Goal: Information Seeking & Learning: Learn about a topic

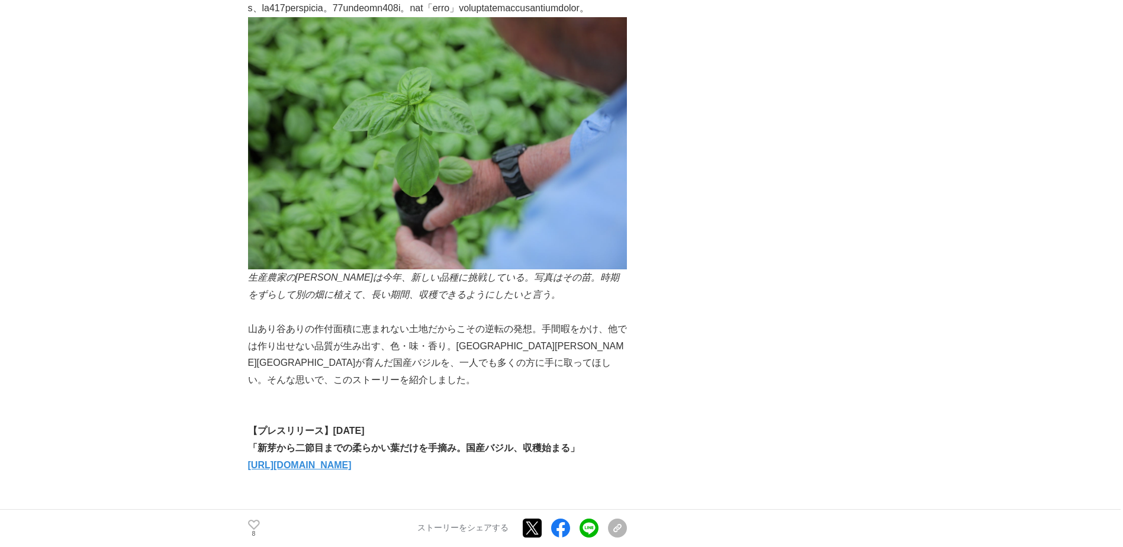
scroll to position [3729, 0]
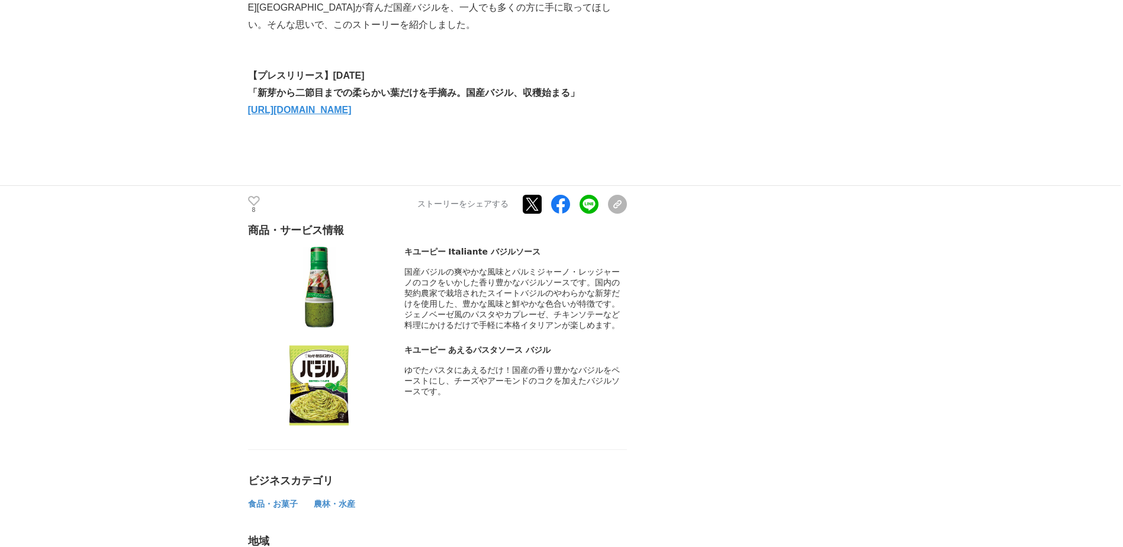
click at [352, 115] on strong "[URL][DOMAIN_NAME]" at bounding box center [300, 110] width 104 height 10
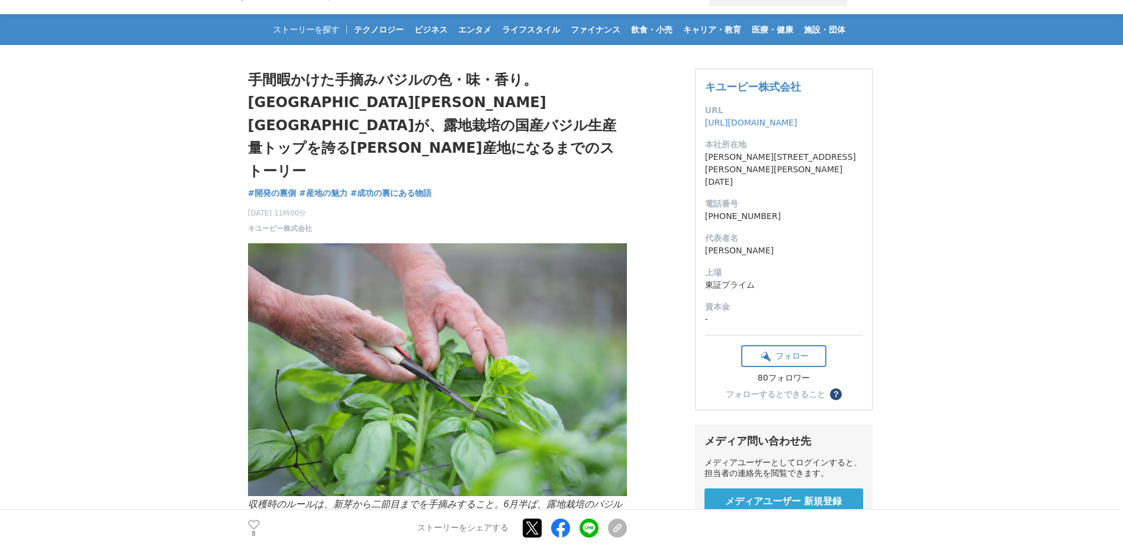
scroll to position [0, 0]
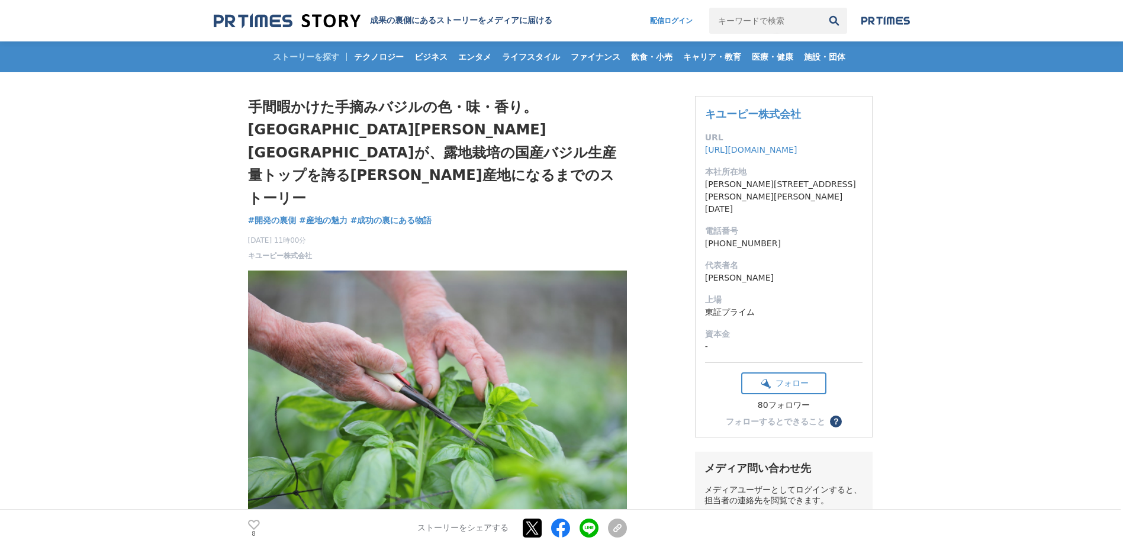
drag, startPoint x: 474, startPoint y: 104, endPoint x: 387, endPoint y: 113, distance: 87.5
click at [387, 113] on h1 "手間暇かけた手摘みバジルの色・味・香り。[GEOGRAPHIC_DATA][PERSON_NAME][GEOGRAPHIC_DATA]が、露地栽培の国産バジル…" at bounding box center [437, 153] width 379 height 114
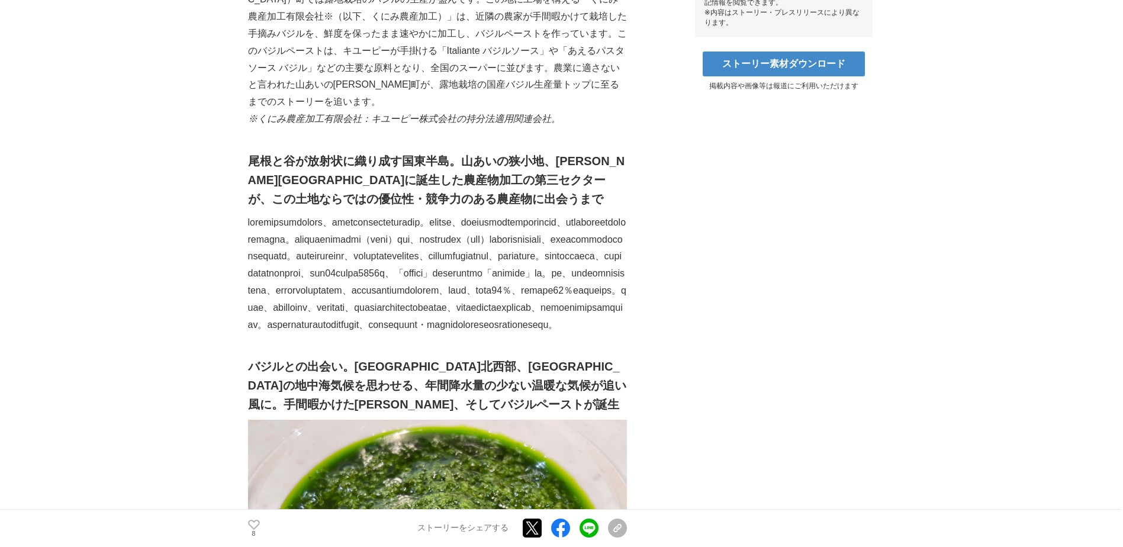
scroll to position [651, 0]
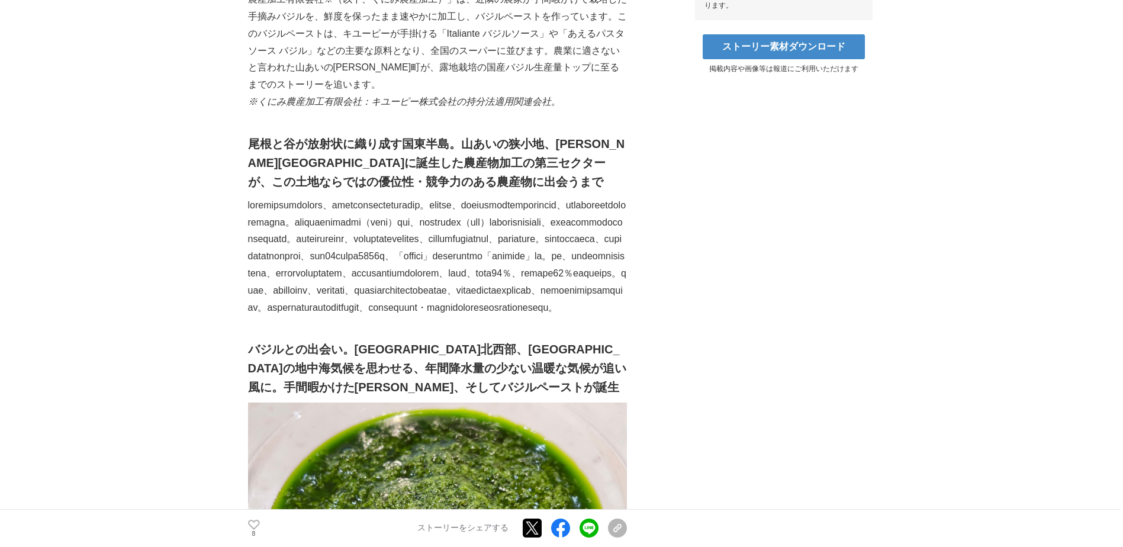
click at [588, 272] on p at bounding box center [437, 257] width 379 height 120
click at [326, 248] on p at bounding box center [437, 257] width 379 height 120
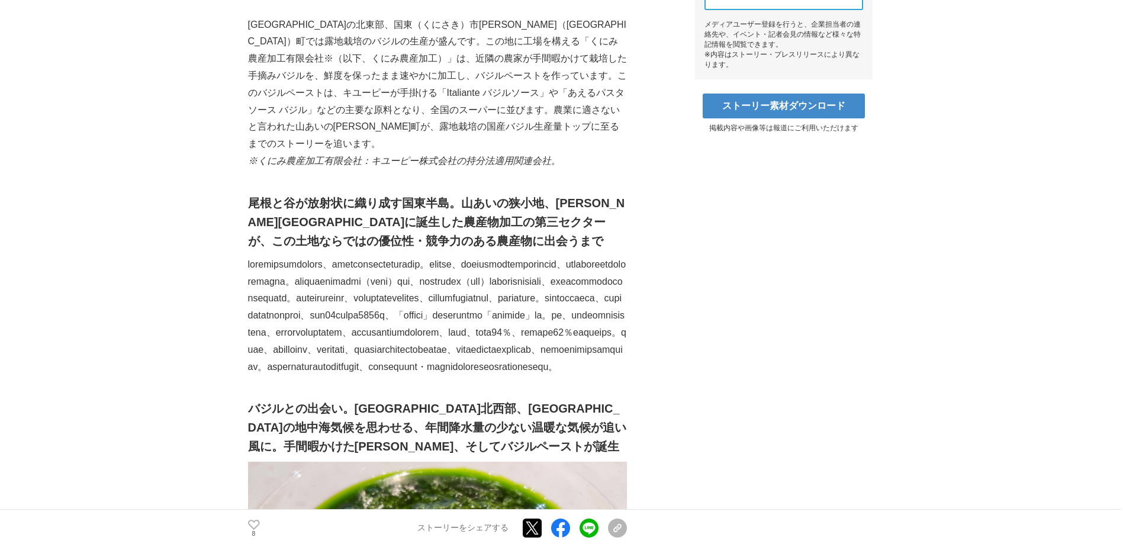
scroll to position [710, 0]
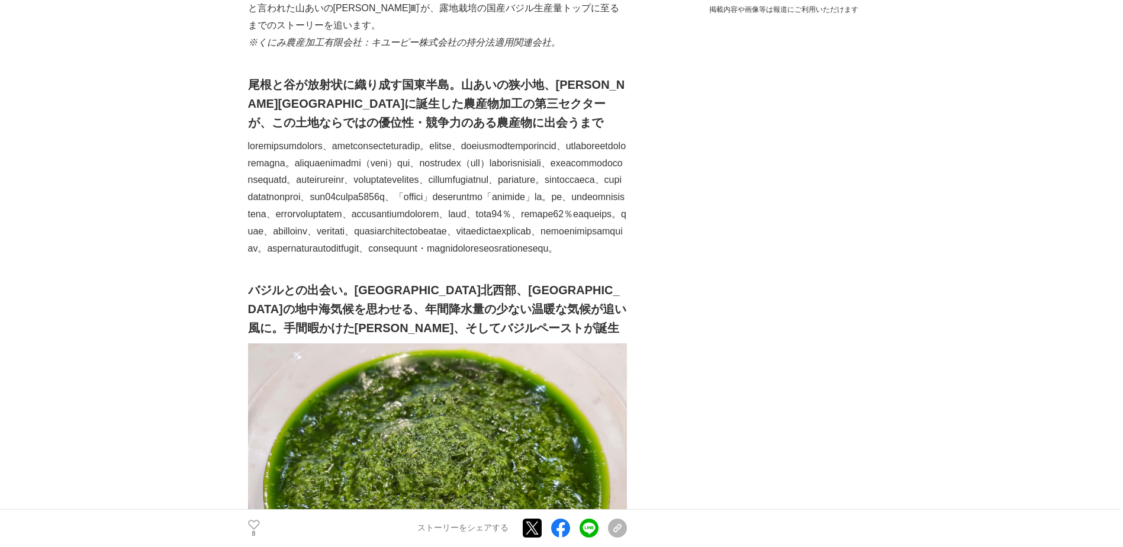
click at [483, 205] on p at bounding box center [437, 198] width 379 height 120
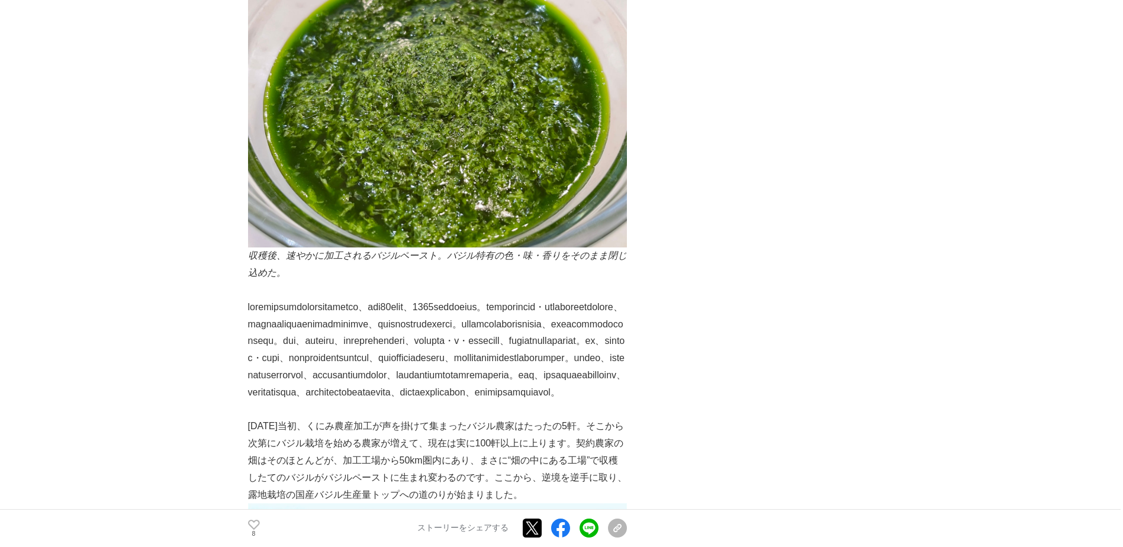
scroll to position [1184, 0]
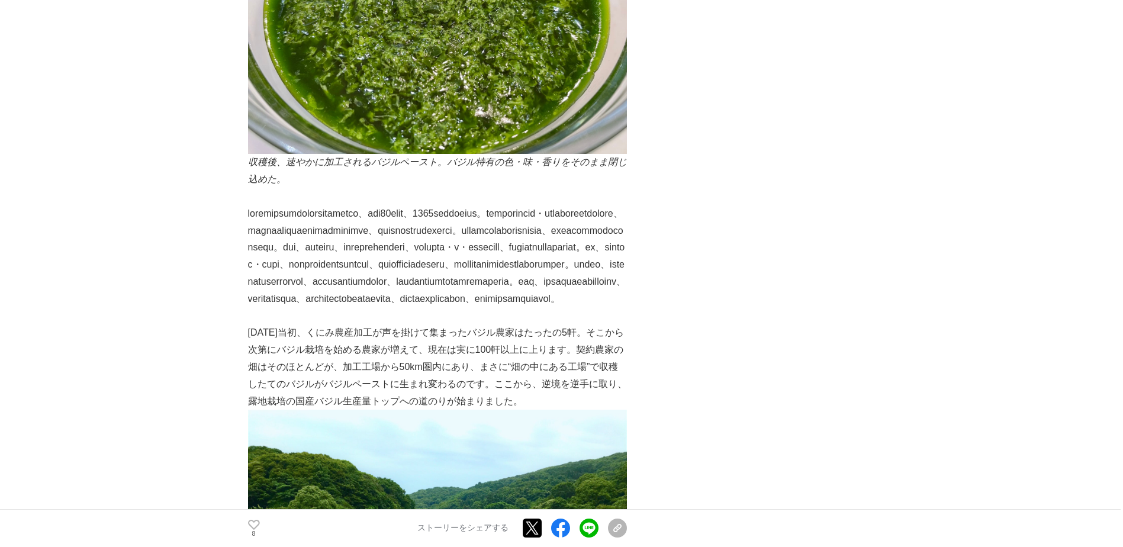
click at [452, 207] on p at bounding box center [437, 256] width 379 height 102
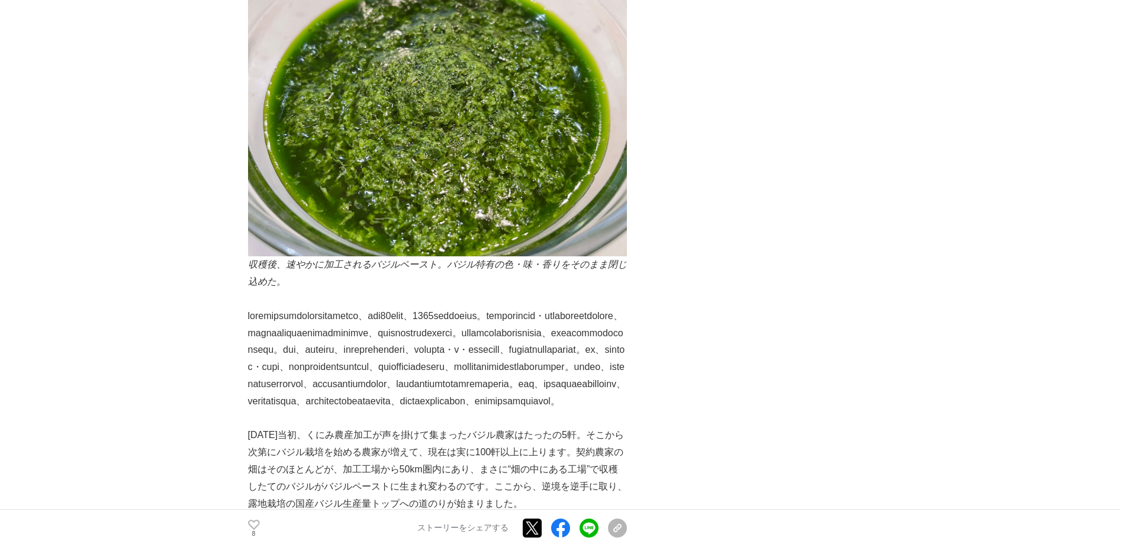
scroll to position [1065, 0]
